Goal: Transaction & Acquisition: Purchase product/service

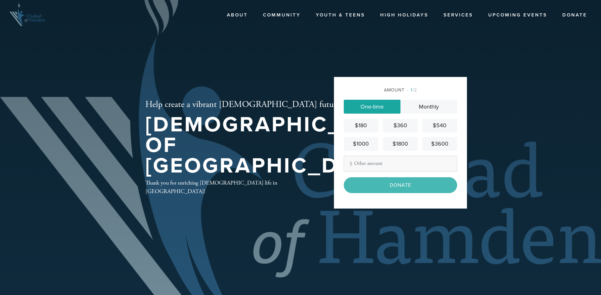
click at [359, 124] on div "$180" at bounding box center [360, 125] width 29 height 9
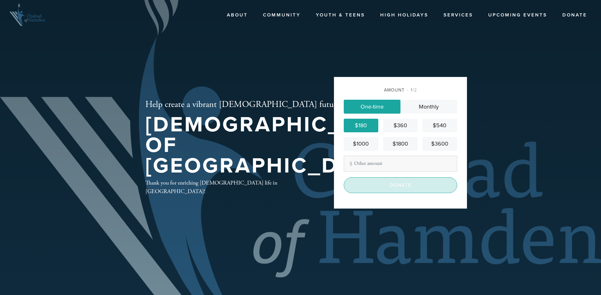
click at [412, 188] on input "Donate" at bounding box center [400, 185] width 113 height 16
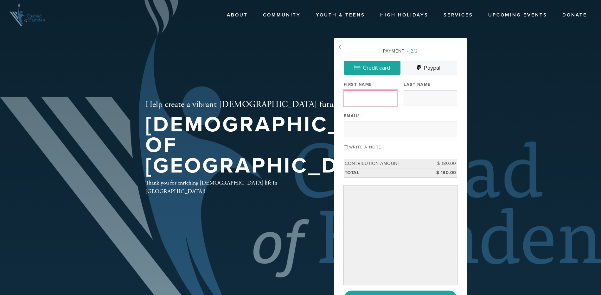
click at [377, 99] on input "First Name" at bounding box center [370, 98] width 53 height 16
type input "[PERSON_NAME]"
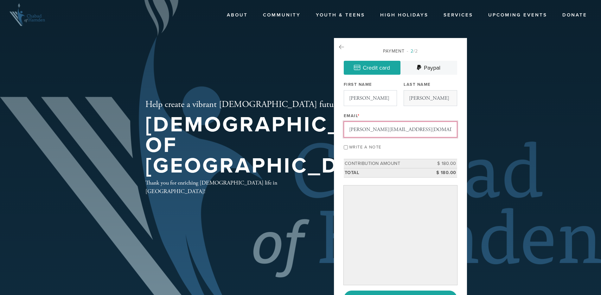
type input "[PERSON_NAME][EMAIL_ADDRESS][DOMAIN_NAME]"
click at [344, 145] on input "Write a note" at bounding box center [346, 147] width 4 height 4
checkbox input "true"
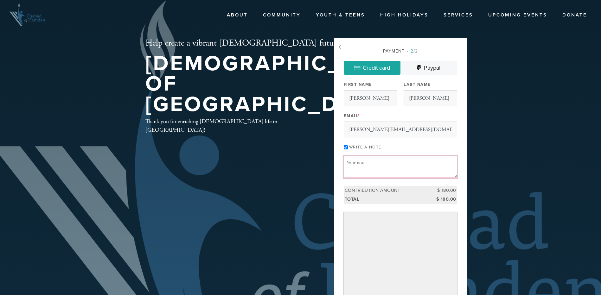
click at [367, 161] on textarea "Message or dedication" at bounding box center [400, 167] width 113 height 22
type textarea "[PERSON_NAME] [PERSON_NAME] !"
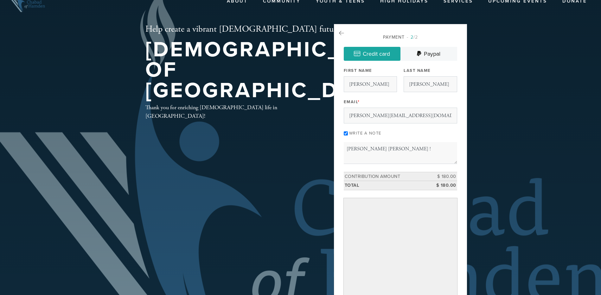
scroll to position [46, 0]
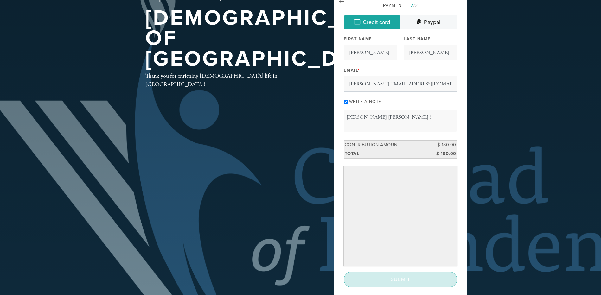
click at [404, 281] on input "Submit" at bounding box center [400, 280] width 113 height 16
